Goal: Task Accomplishment & Management: Complete application form

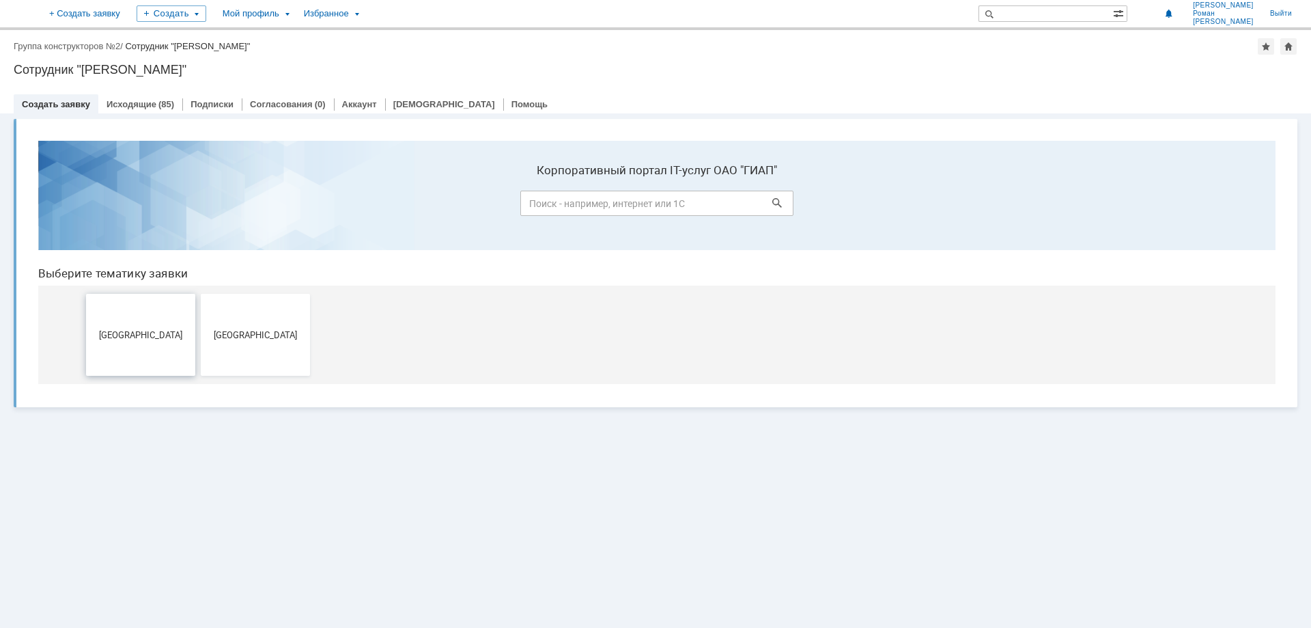
click at [135, 326] on button "[GEOGRAPHIC_DATA]" at bounding box center [140, 335] width 109 height 82
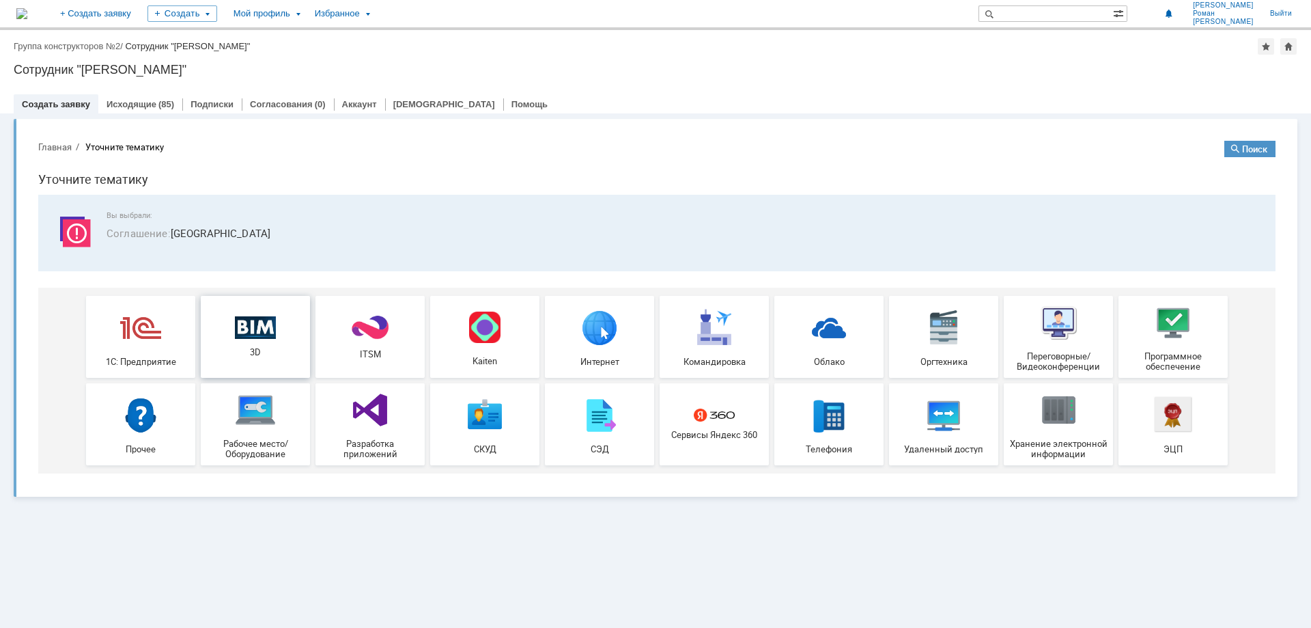
click at [263, 322] on img at bounding box center [255, 327] width 41 height 23
click at [134, 102] on link "Исходящие" at bounding box center [132, 104] width 50 height 10
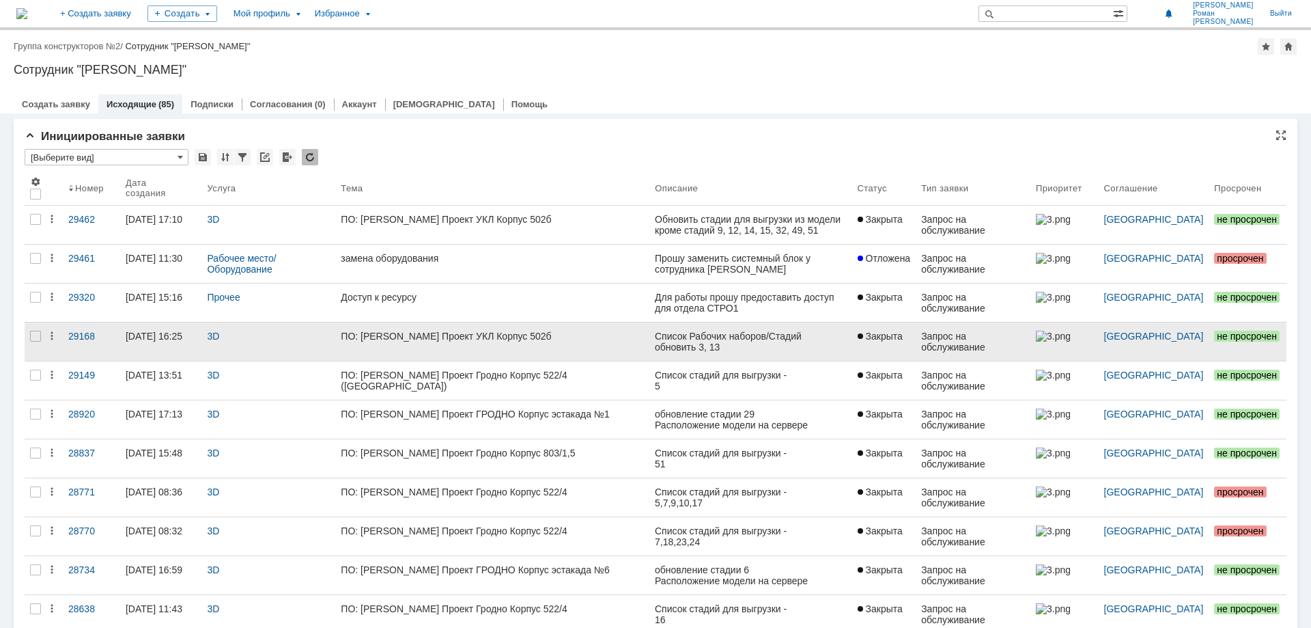
click at [445, 333] on div "ПО: [PERSON_NAME] Проект УКЛ Корпус 502б" at bounding box center [492, 336] width 303 height 11
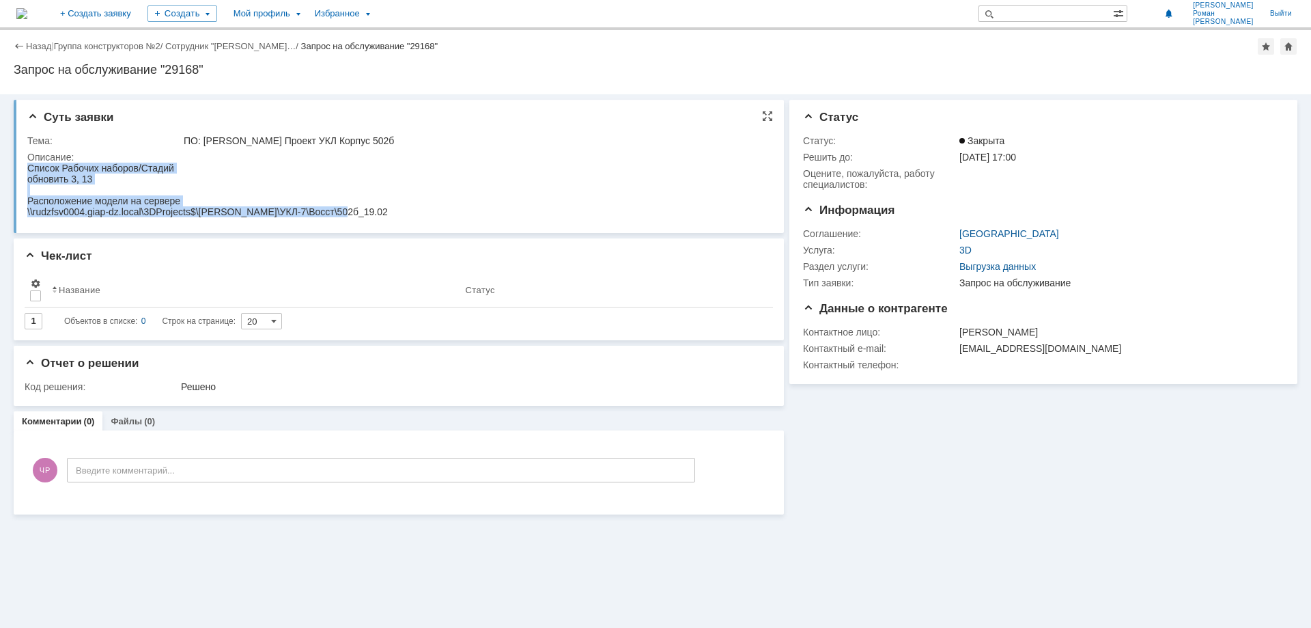
drag, startPoint x: 343, startPoint y: 212, endPoint x: 27, endPoint y: 167, distance: 318.8
click at [27, 167] on html "Список Рабочих наборов/Стадий обновить 3, 13 Расположение модели на сервере \\r…" at bounding box center [396, 190] width 738 height 55
copy div "Список Рабочих наборов/Стадий обновить 3, 13 Расположение модели на сервере \\r…"
drag, startPoint x: 346, startPoint y: 139, endPoint x: 182, endPoint y: 139, distance: 163.9
click at [182, 139] on td "ПО: [PERSON_NAME] Проект УКЛ Корпус 502б" at bounding box center [473, 141] width 585 height 16
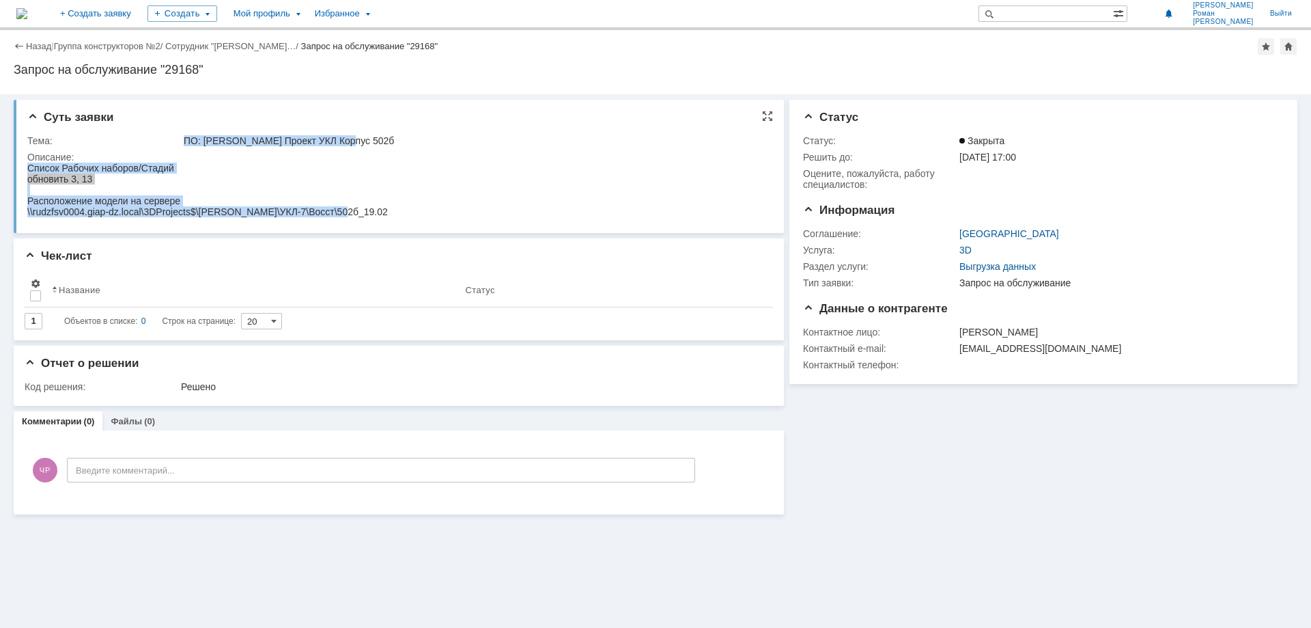
copy div "ПО: [PERSON_NAME] Проект УКЛ Корпус 502б"
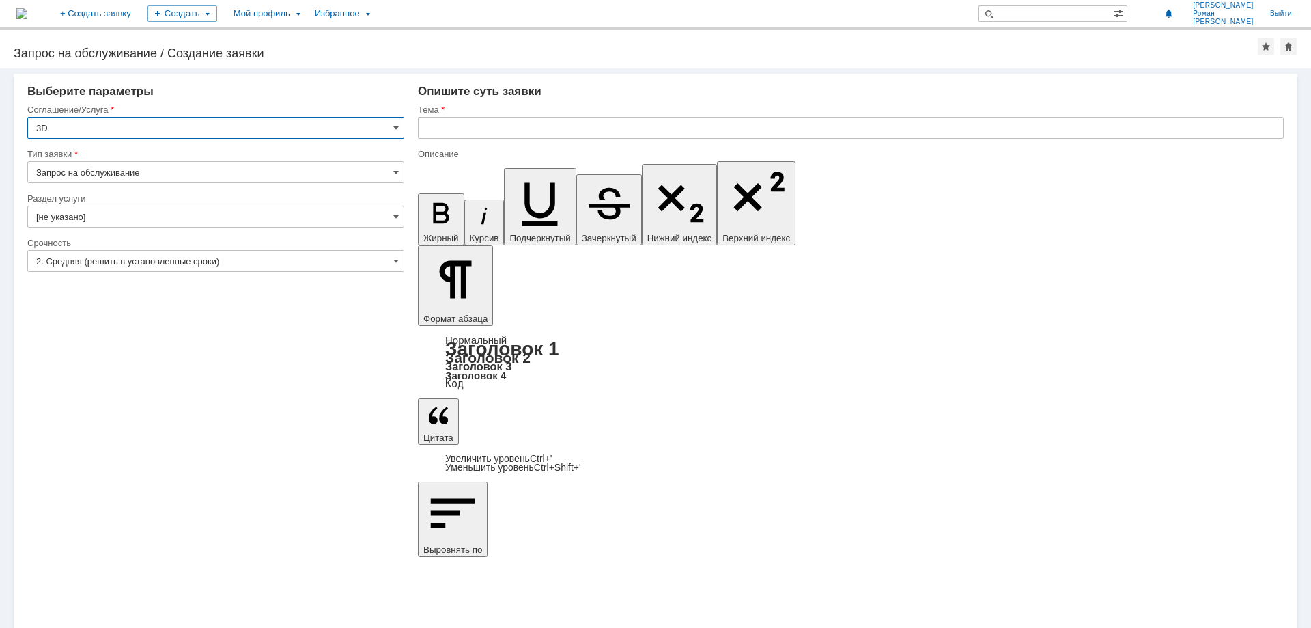
click at [173, 215] on input "[не указано]" at bounding box center [215, 217] width 377 height 22
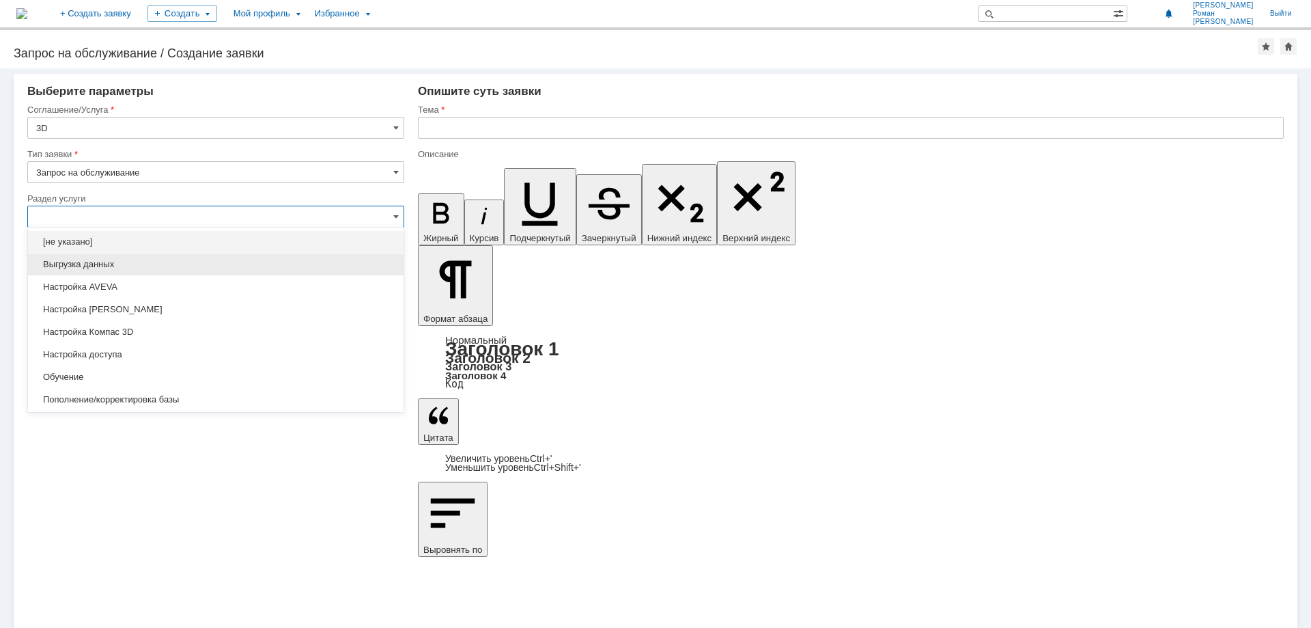
click at [161, 259] on span "Выгрузка данных" at bounding box center [215, 264] width 359 height 11
type input "Выгрузка данных"
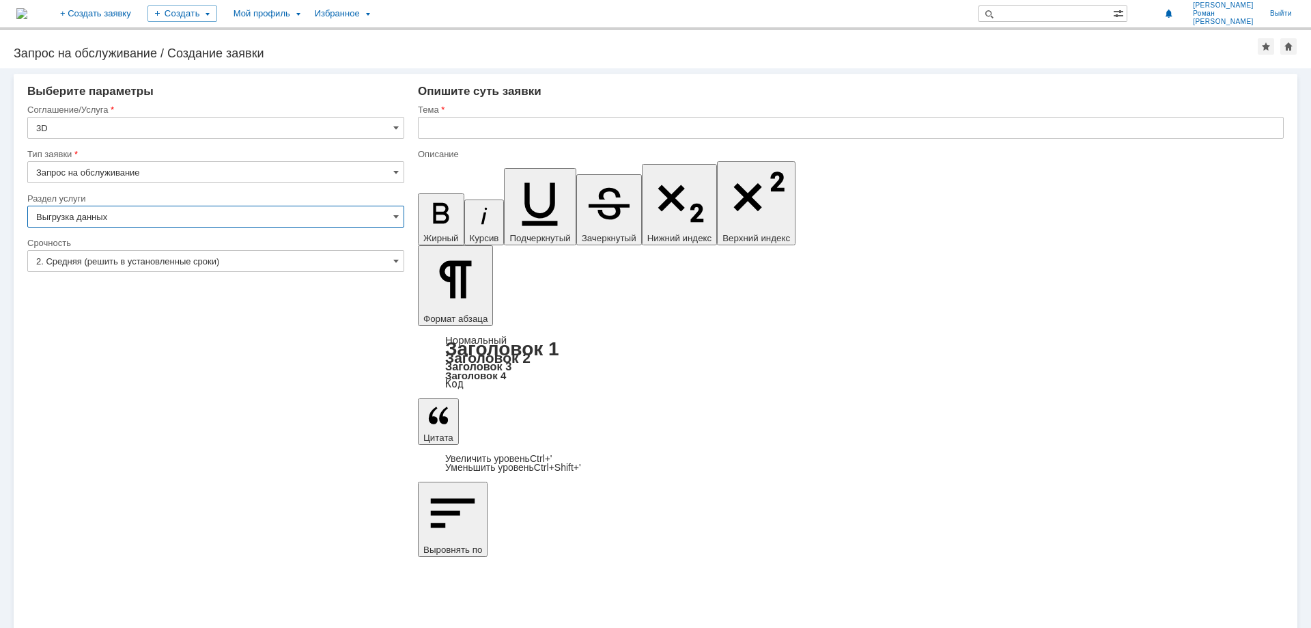
type input "ПО: Revit/[PERSON_NAME] Проект ** Корпус **"
type input "Выгрузка данных"
drag, startPoint x: 501, startPoint y: 4905, endPoint x: 414, endPoint y: 4873, distance: 92.5
type input "ПО: [PERSON_NAME] Проект УКЛ Корпус 502б"
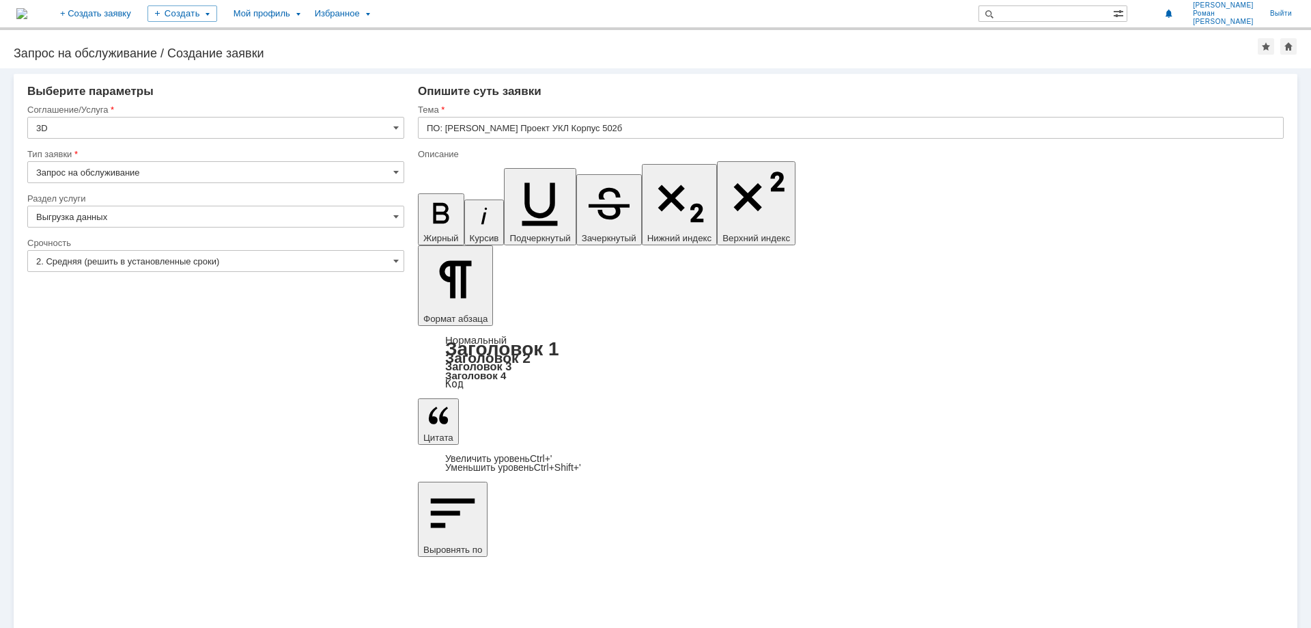
drag, startPoint x: 476, startPoint y: 4891, endPoint x: 500, endPoint y: 4891, distance: 23.9
